Goal: Navigation & Orientation: Find specific page/section

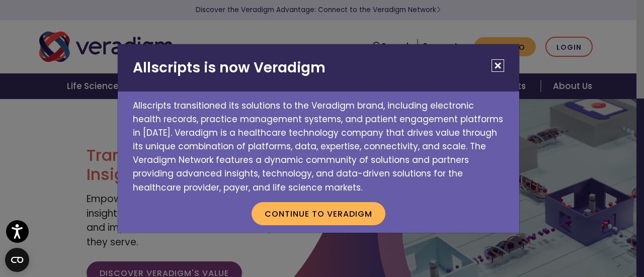
click at [497, 65] on button "Close" at bounding box center [498, 65] width 13 height 13
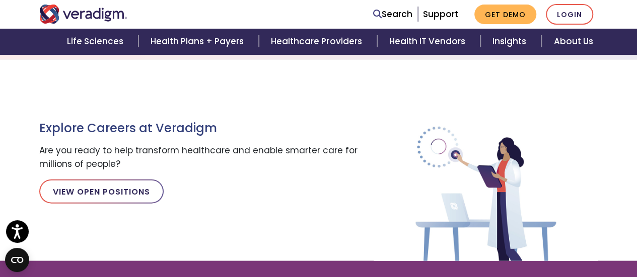
scroll to position [1131, 0]
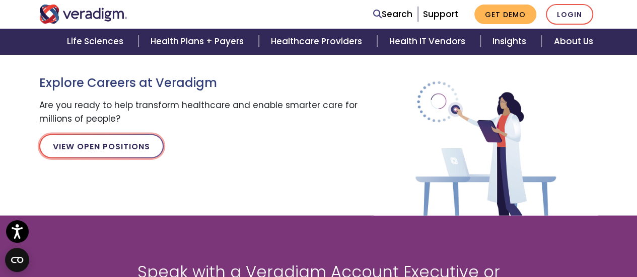
click at [134, 153] on link "View Open Positions" at bounding box center [101, 146] width 124 height 24
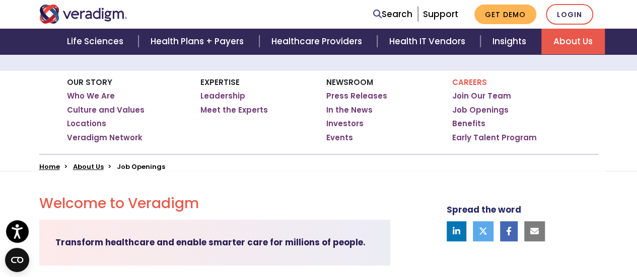
click at [466, 83] on p "Careers" at bounding box center [511, 82] width 118 height 9
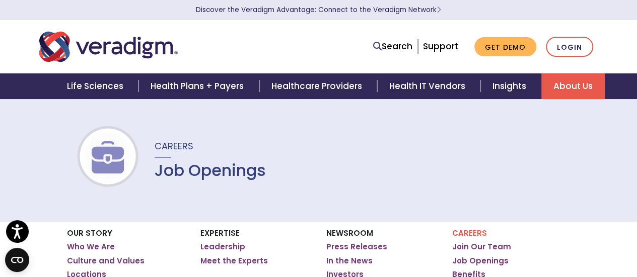
click at [175, 171] on h1 "Job Openings" at bounding box center [209, 170] width 111 height 19
drag, startPoint x: 175, startPoint y: 171, endPoint x: 217, endPoint y: 172, distance: 42.3
click at [178, 171] on h1 "Job Openings" at bounding box center [209, 170] width 111 height 19
click at [217, 172] on h1 "Job Openings" at bounding box center [209, 170] width 111 height 19
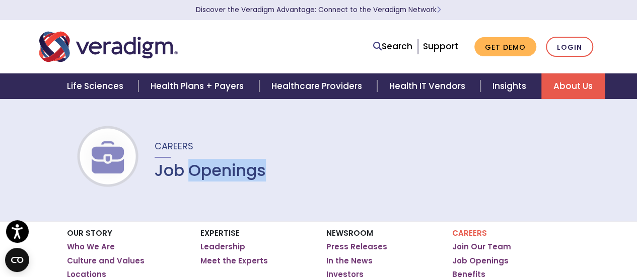
click at [131, 160] on img at bounding box center [107, 157] width 64 height 32
click at [112, 158] on img at bounding box center [107, 157] width 64 height 32
click at [181, 150] on span "Careers" at bounding box center [173, 146] width 39 height 13
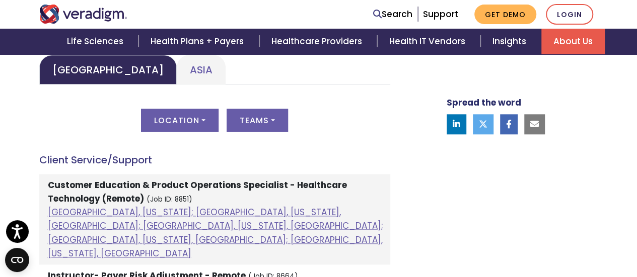
scroll to position [503, 0]
